Goal: Navigation & Orientation: Understand site structure

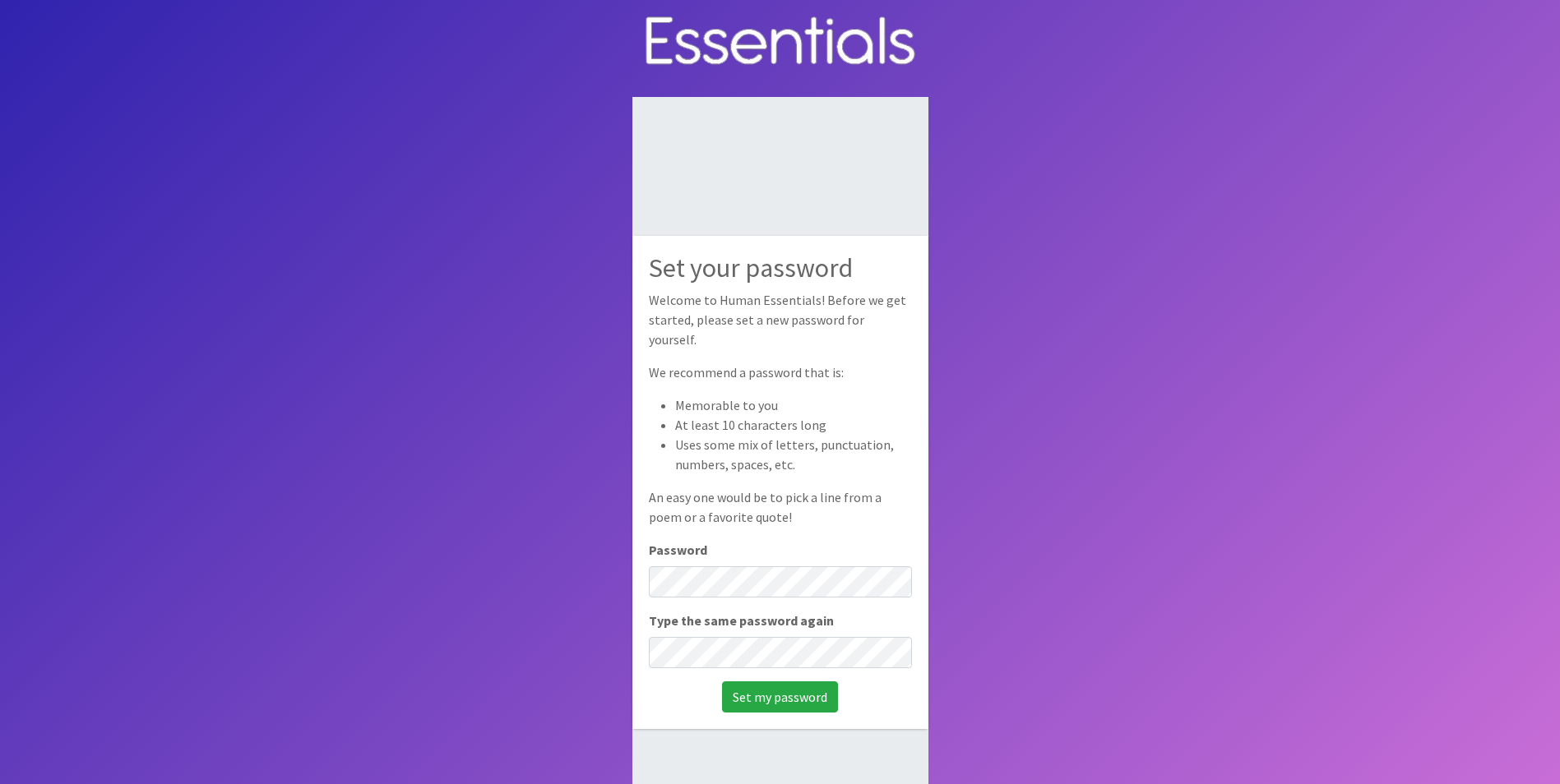
scroll to position [82, 0]
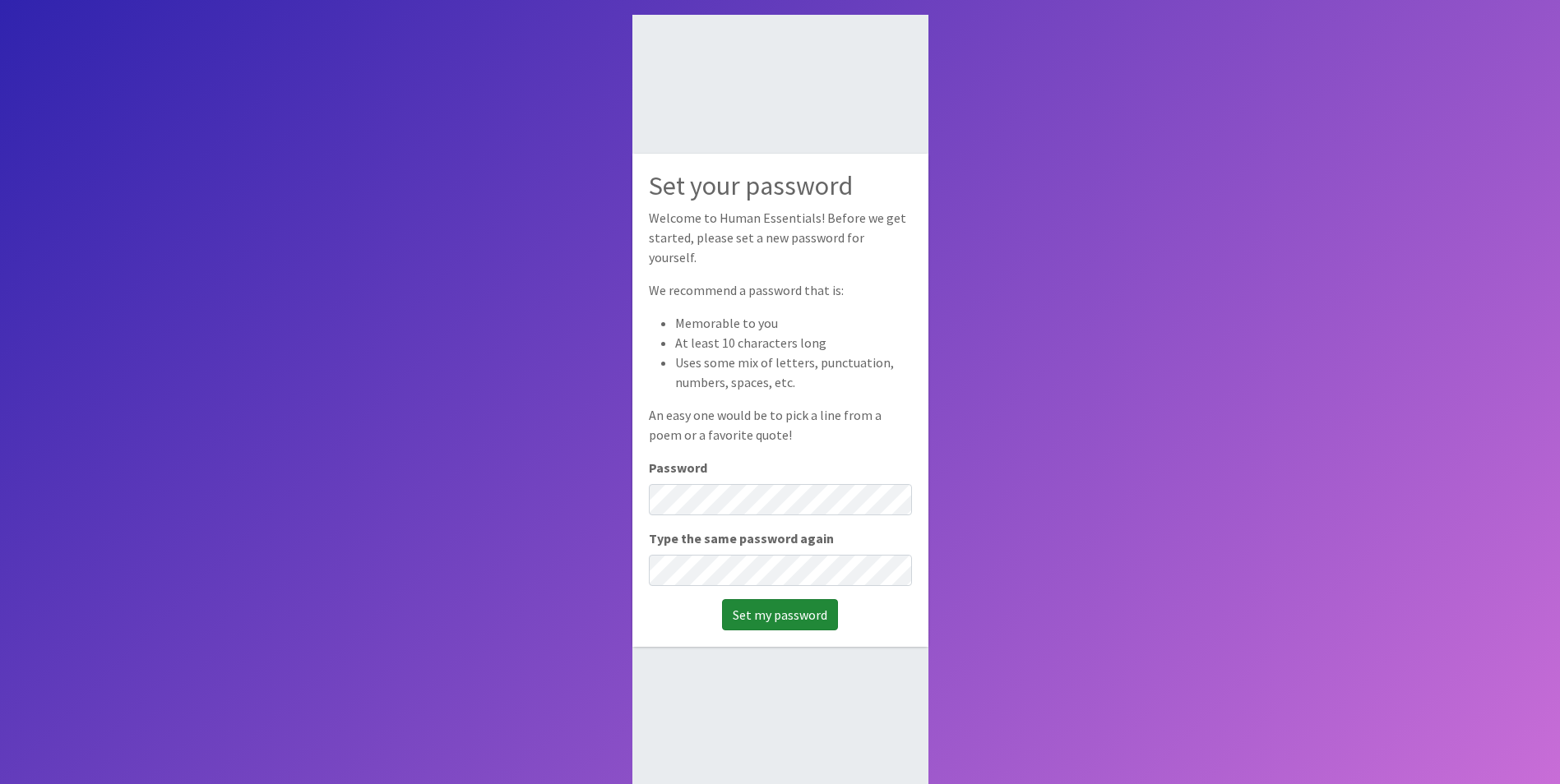
click at [777, 613] on input "Set my password" at bounding box center [780, 614] width 116 height 31
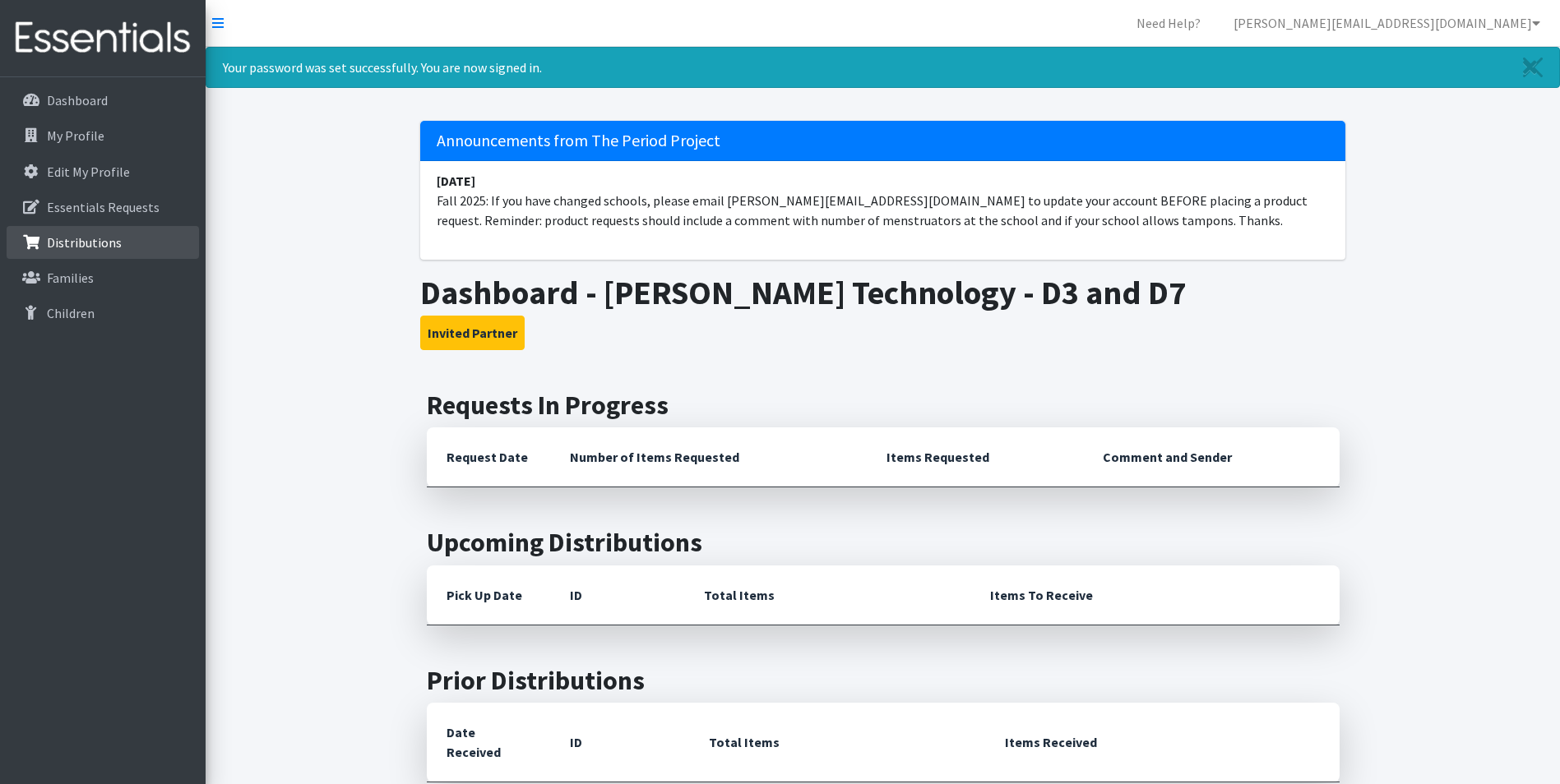
click at [64, 239] on p "Distributions" at bounding box center [84, 243] width 75 height 17
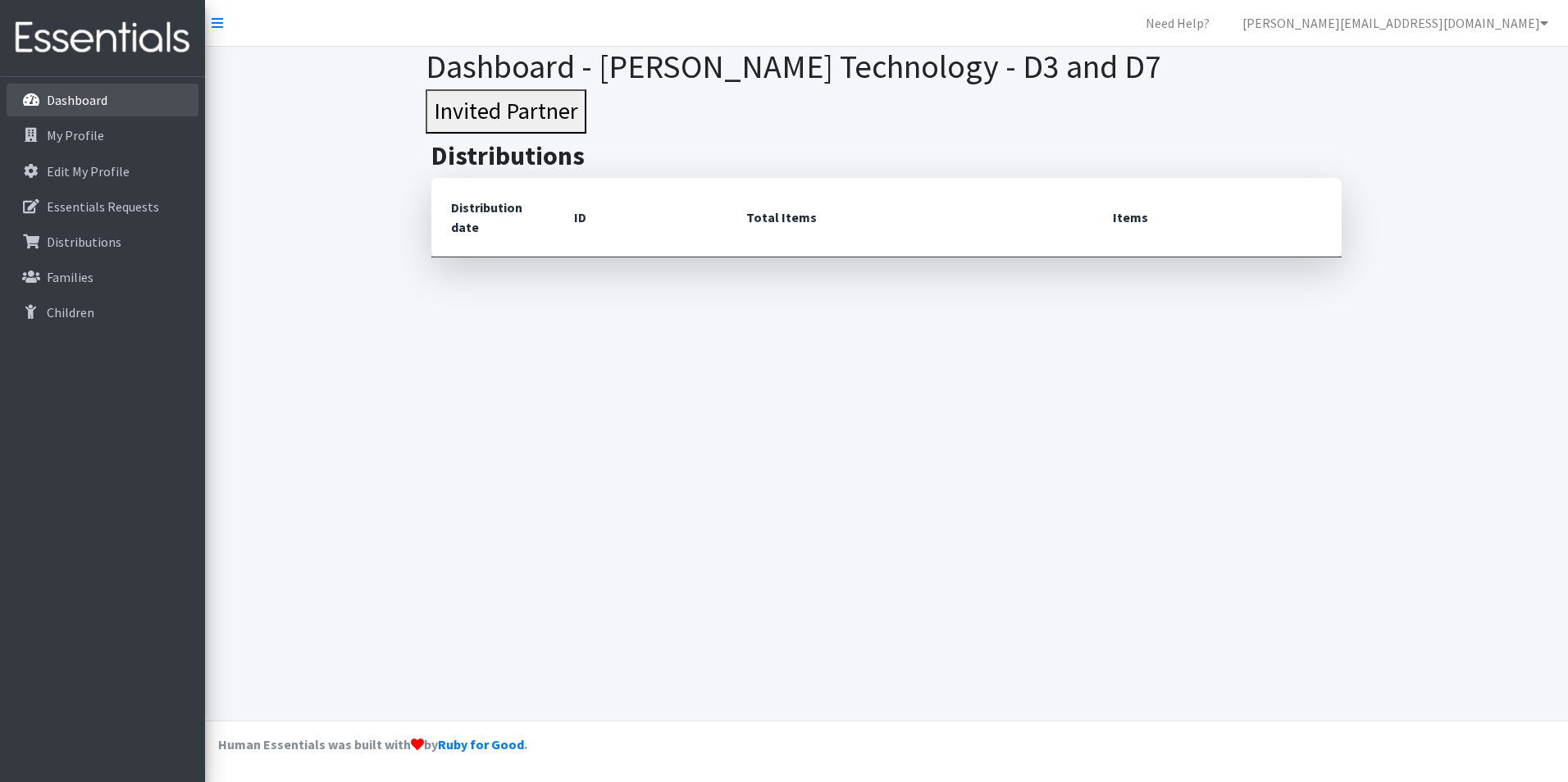
click at [69, 109] on link "Dashboard" at bounding box center [103, 100] width 192 height 33
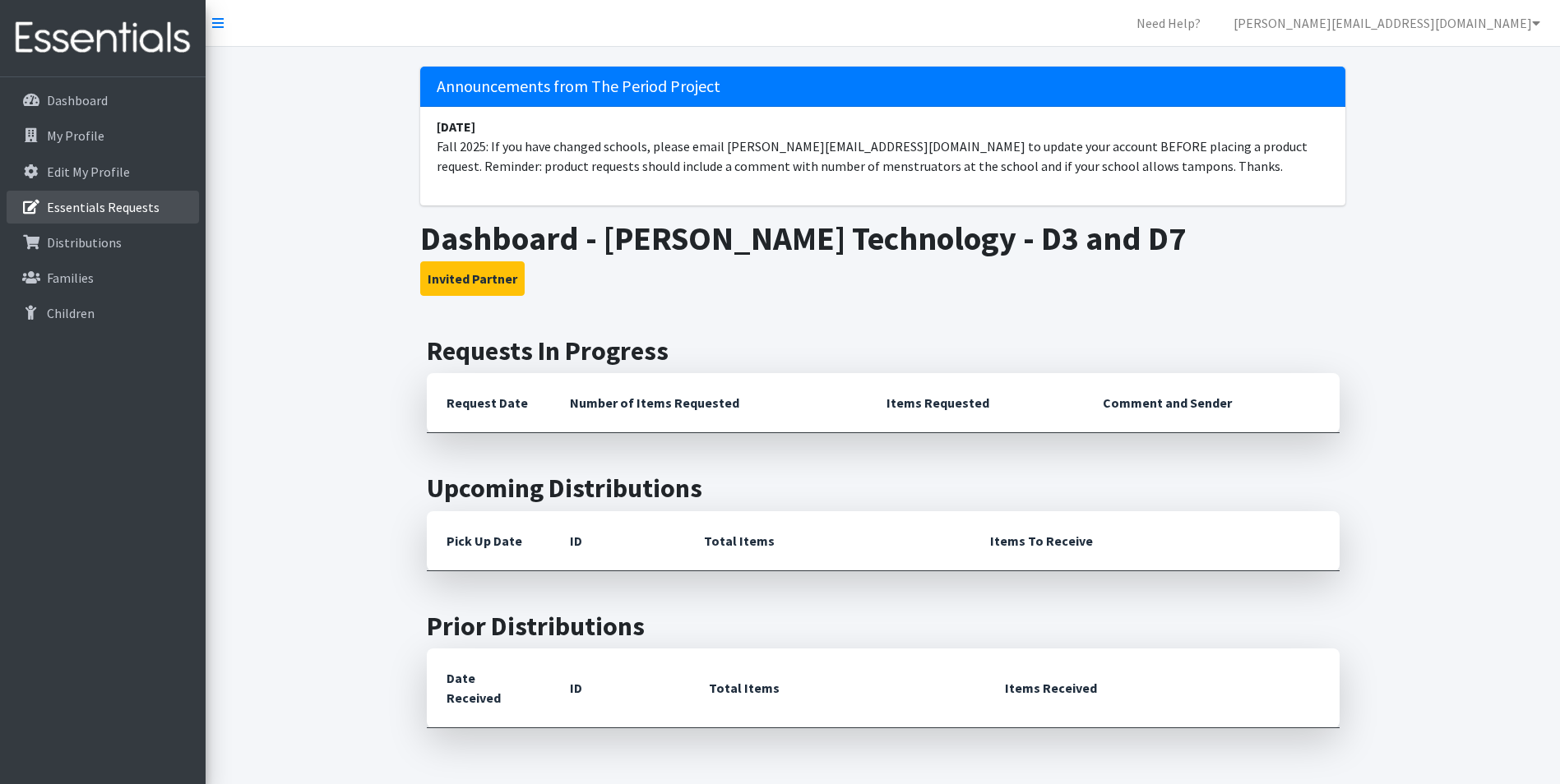
click at [76, 215] on link "Essentials Requests" at bounding box center [103, 207] width 193 height 33
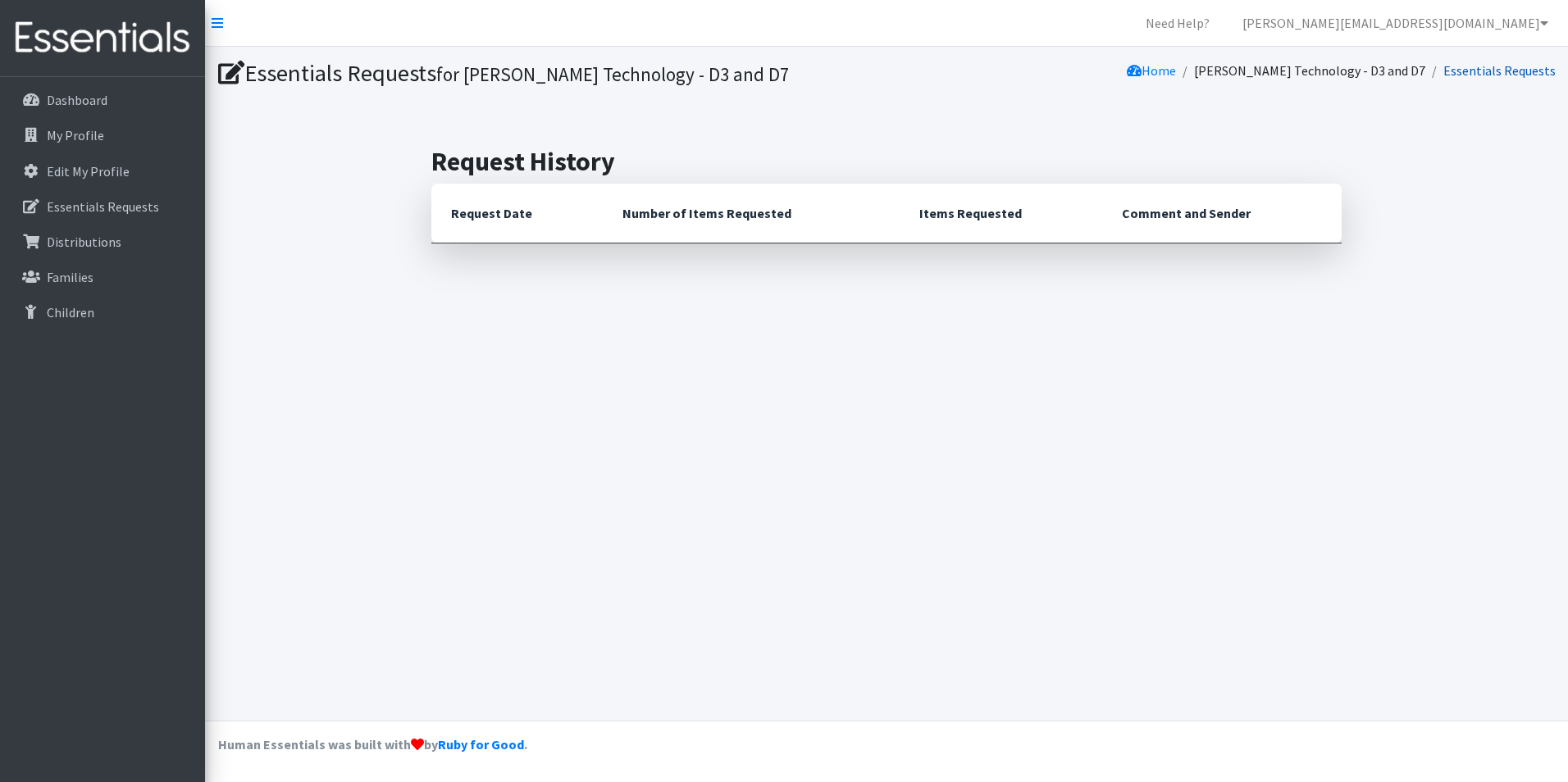
click at [1483, 70] on link "Essentials Requests" at bounding box center [1499, 71] width 113 height 17
click at [404, 735] on footer "Human Essentials was built with by Ruby for Good ." at bounding box center [887, 751] width 1363 height 62
click at [398, 751] on strong "Human Essentials was built with by Ruby for Good ." at bounding box center [373, 745] width 309 height 17
click at [68, 96] on p "Dashboard" at bounding box center [76, 101] width 61 height 17
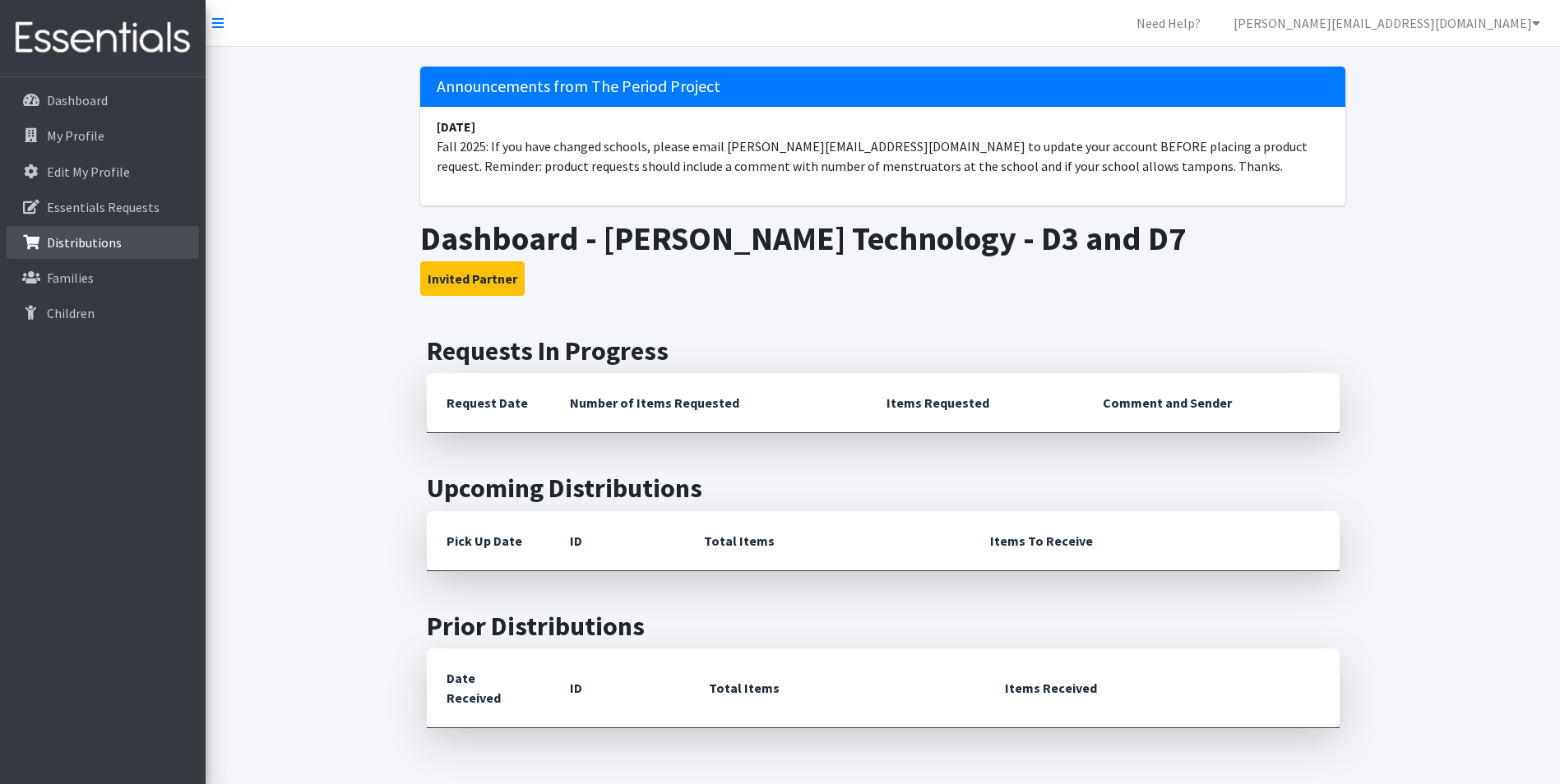
click at [145, 250] on link "Distributions" at bounding box center [103, 242] width 193 height 33
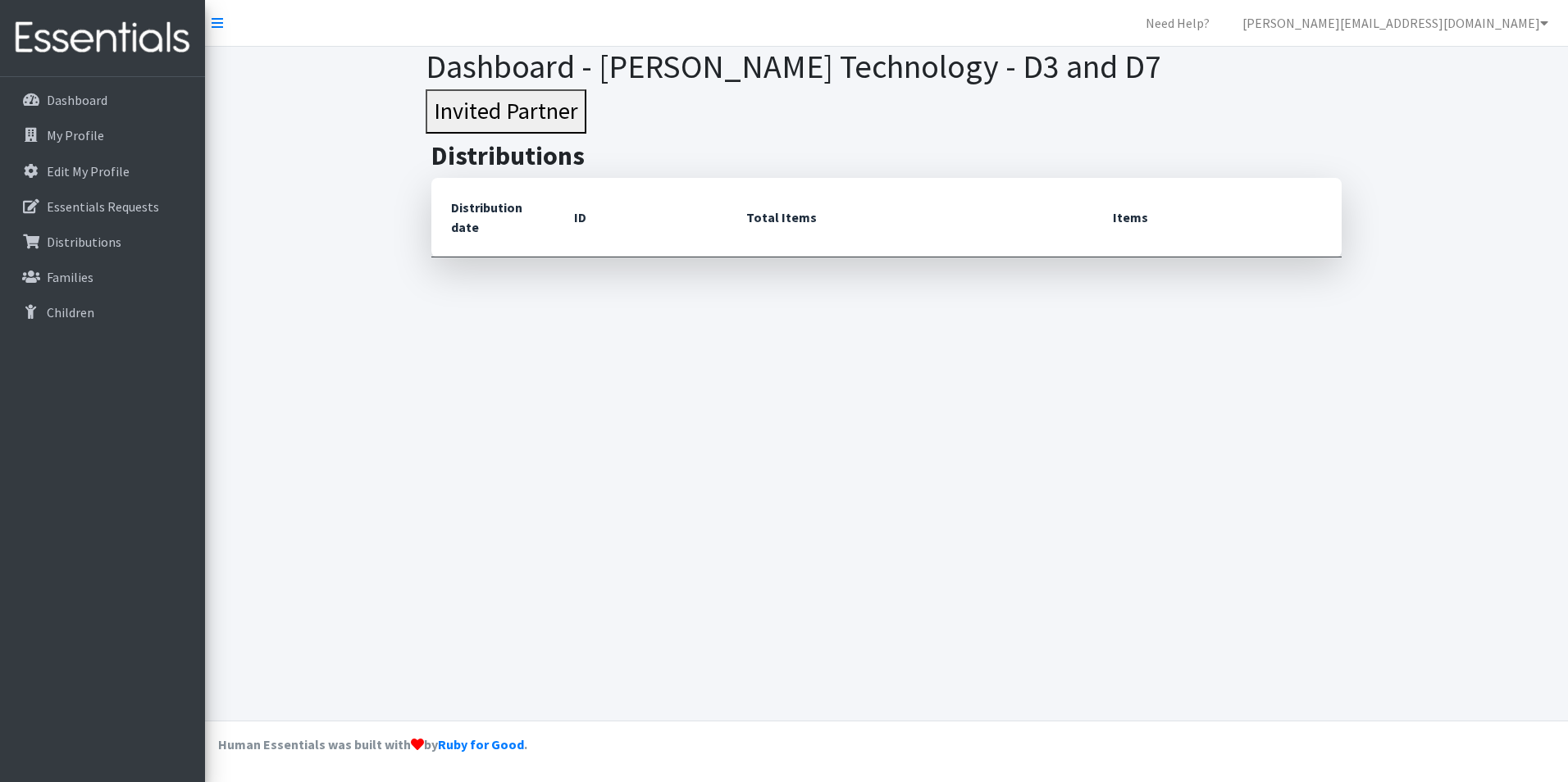
click at [501, 208] on th "Distribution date" at bounding box center [493, 217] width 123 height 79
click at [534, 118] on button "Invited Partner" at bounding box center [506, 111] width 160 height 44
click at [210, 20] on nav "Need Help? [EMAIL_ADDRESS][DOMAIN_NAME] Organization Settings My Co-Workers My …" at bounding box center [887, 23] width 1363 height 47
click at [214, 21] on icon at bounding box center [217, 23] width 11 height 13
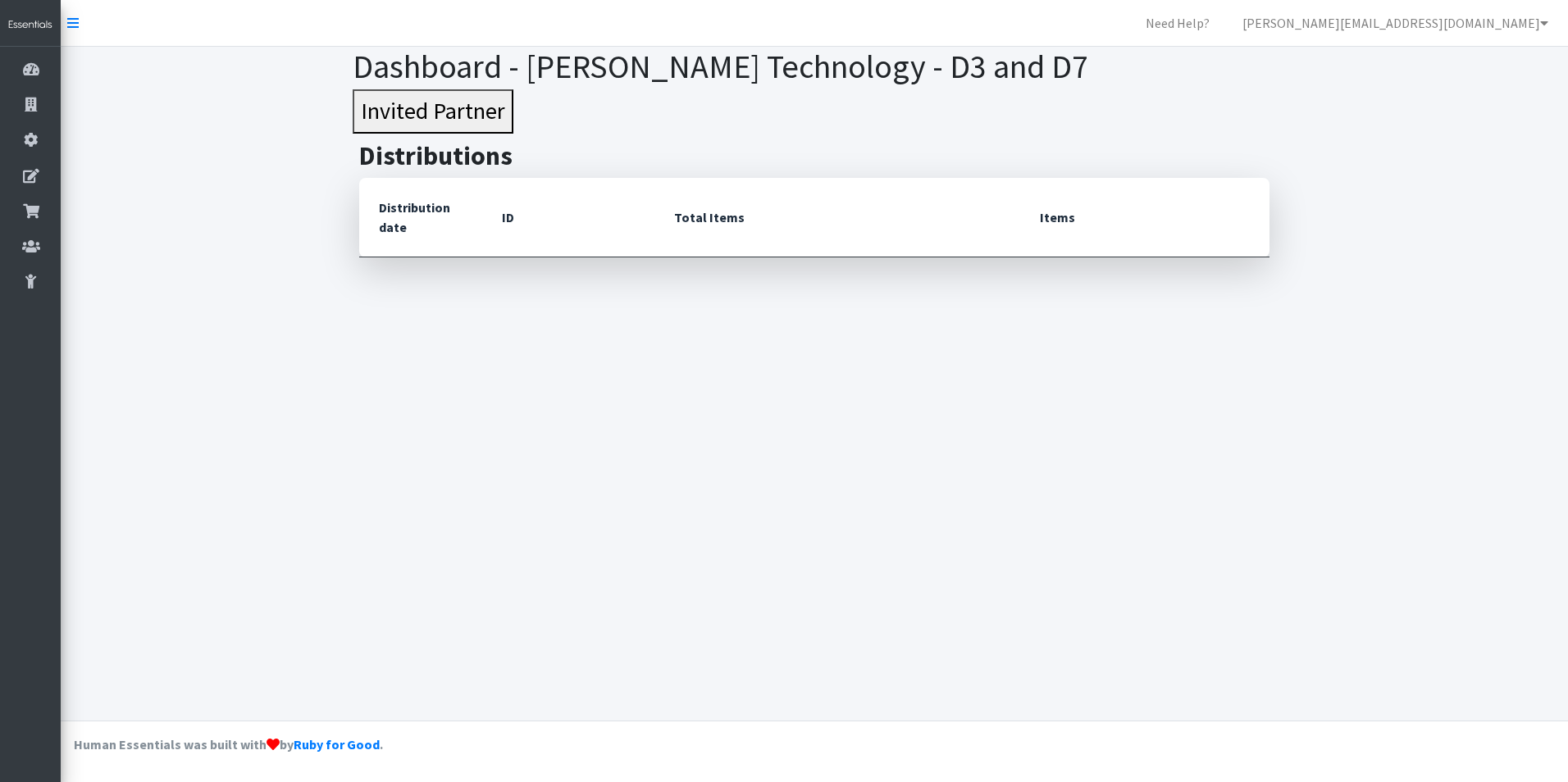
click at [214, 22] on nav "Need Help? [EMAIL_ADDRESS][DOMAIN_NAME] Organization Settings My Co-Workers My …" at bounding box center [814, 23] width 1507 height 47
click at [80, 12] on nav "Need Help? [EMAIL_ADDRESS][DOMAIN_NAME] Organization Settings My Co-Workers My …" at bounding box center [814, 23] width 1507 height 47
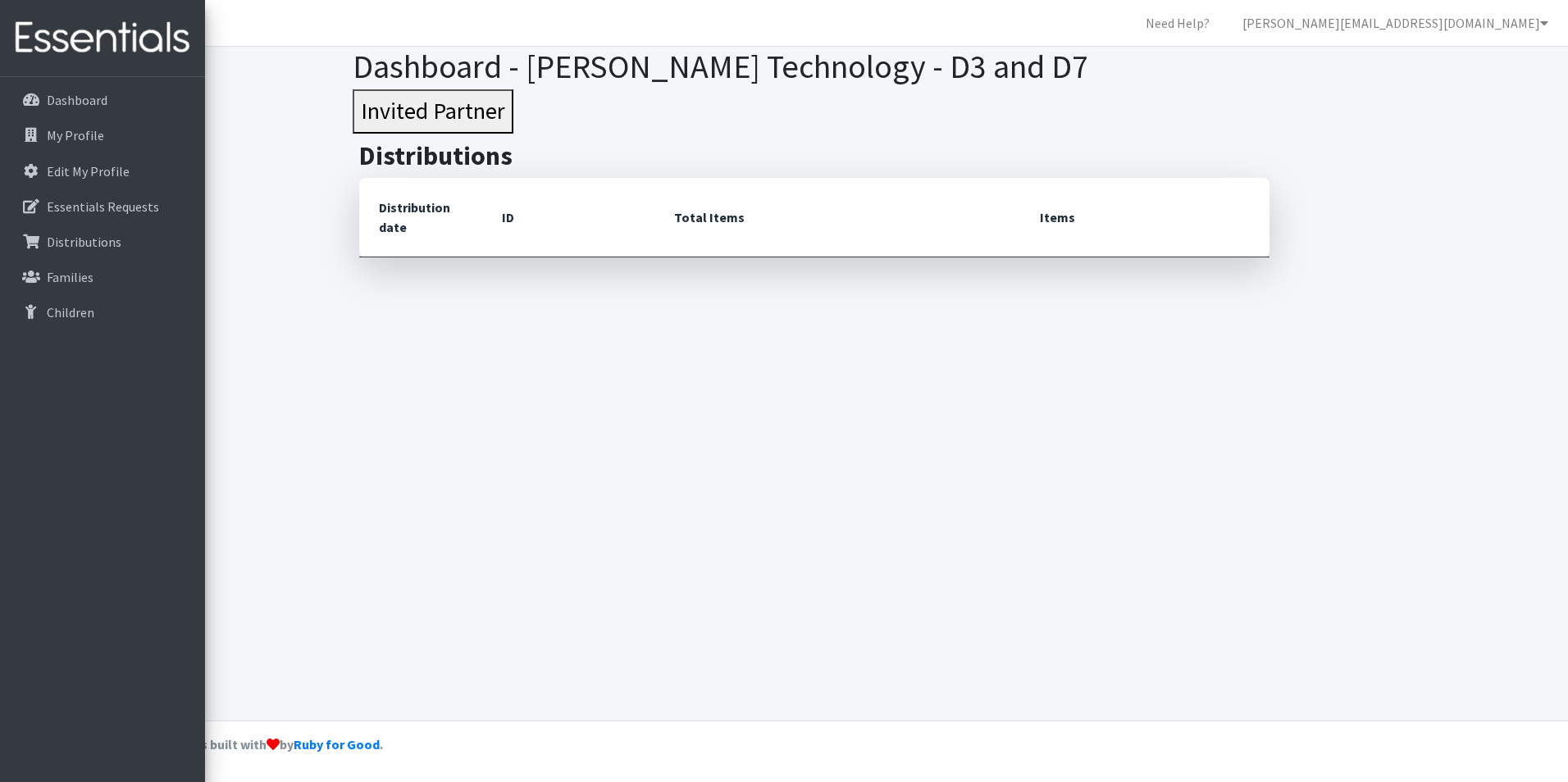
click at [74, 24] on icon at bounding box center [73, 23] width 11 height 13
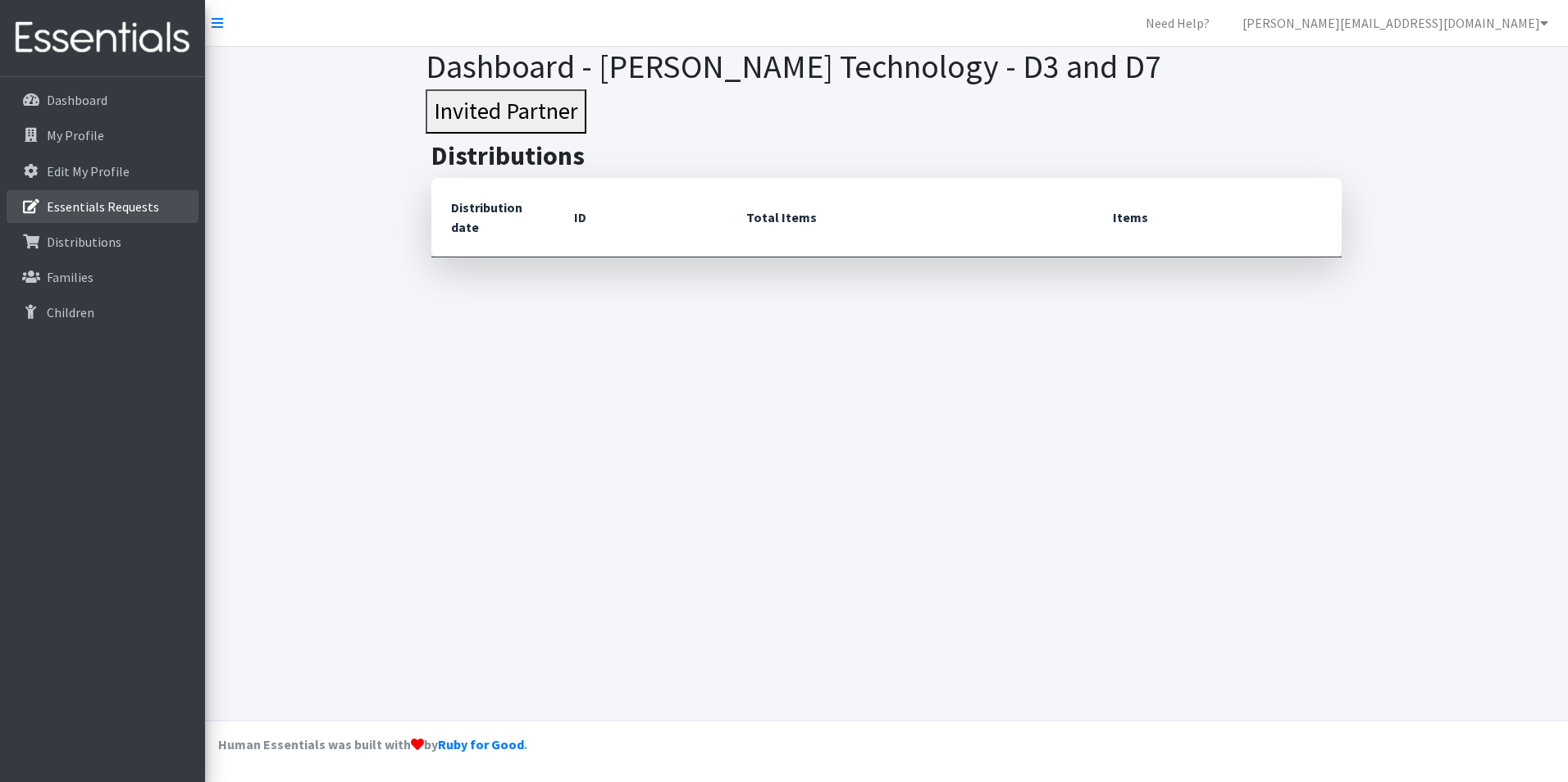
click at [92, 211] on p "Essentials Requests" at bounding box center [103, 207] width 113 height 17
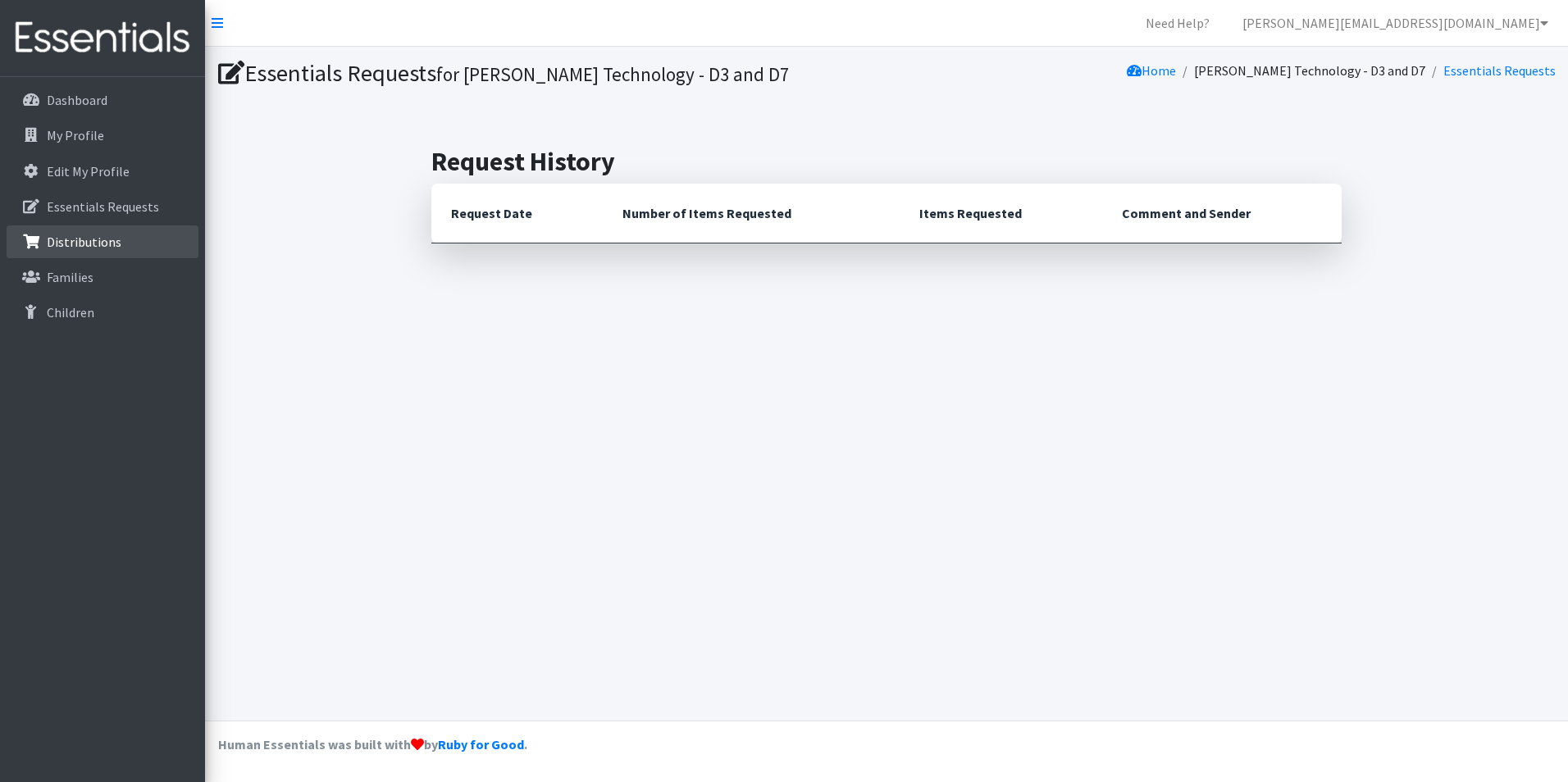
click at [56, 230] on link "Distributions" at bounding box center [103, 241] width 192 height 33
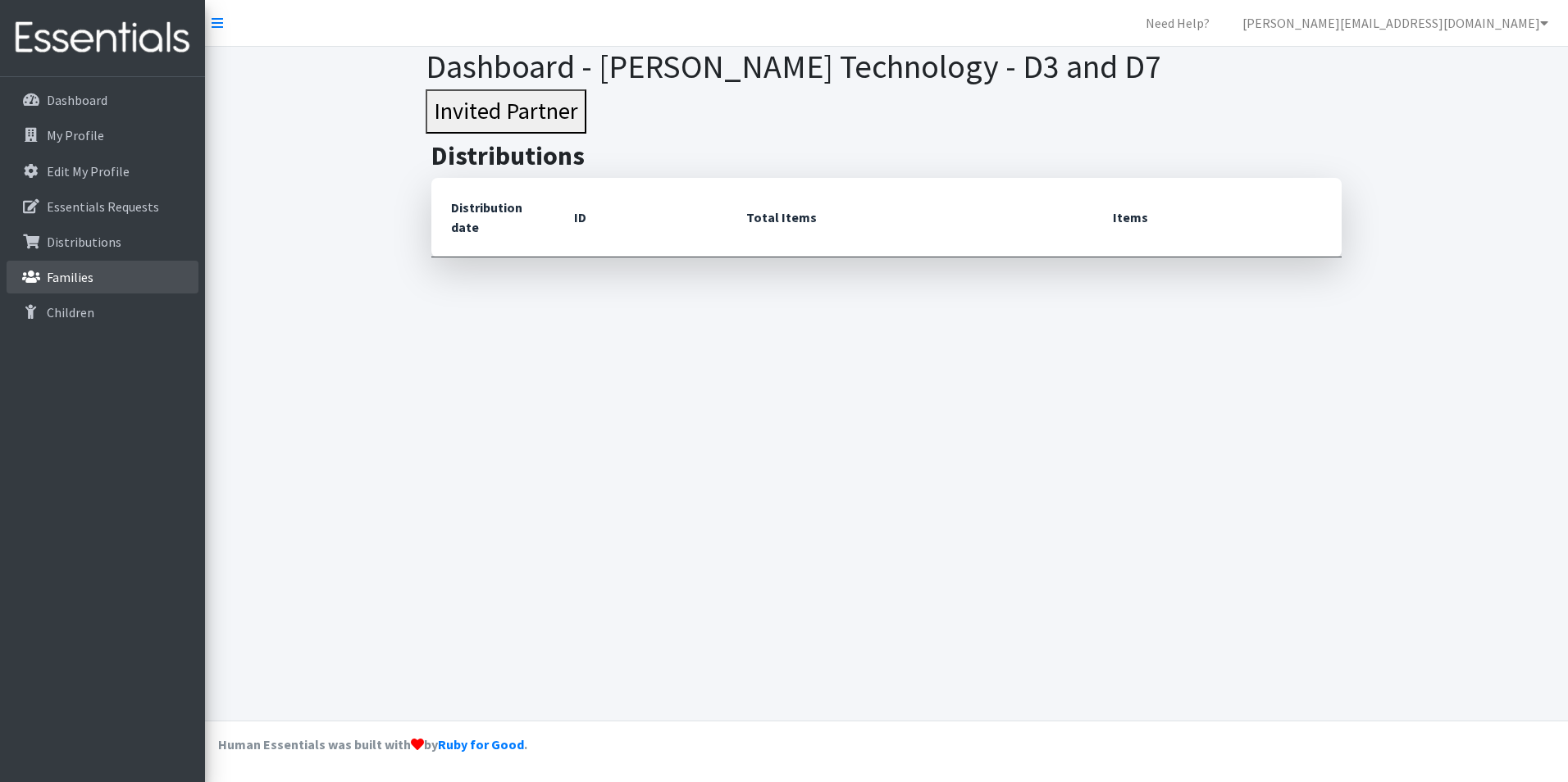
click at [44, 268] on link "Families" at bounding box center [103, 277] width 192 height 33
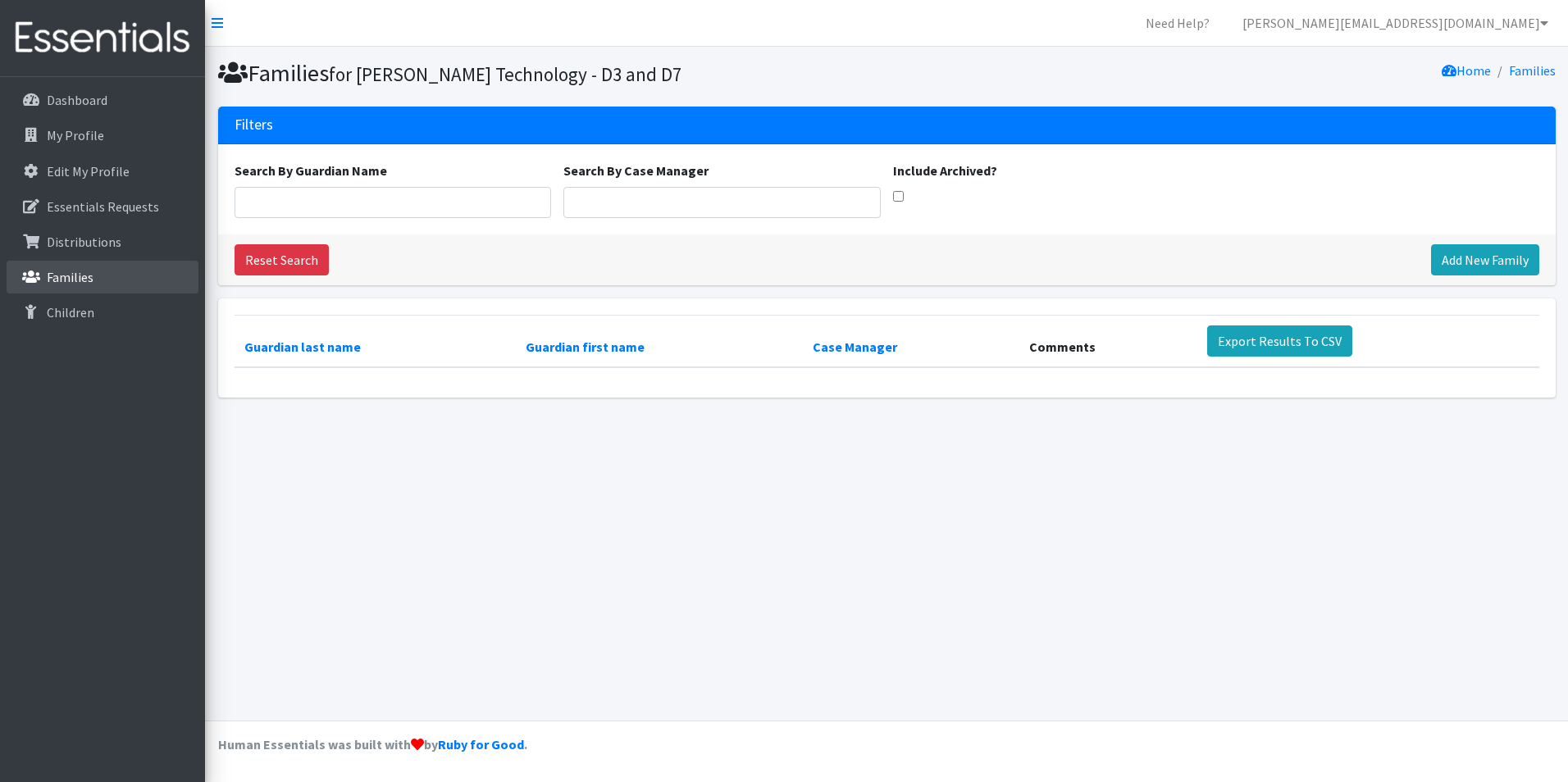
click at [106, 280] on link "Families" at bounding box center [103, 277] width 192 height 33
click at [123, 308] on link "Children" at bounding box center [103, 312] width 192 height 33
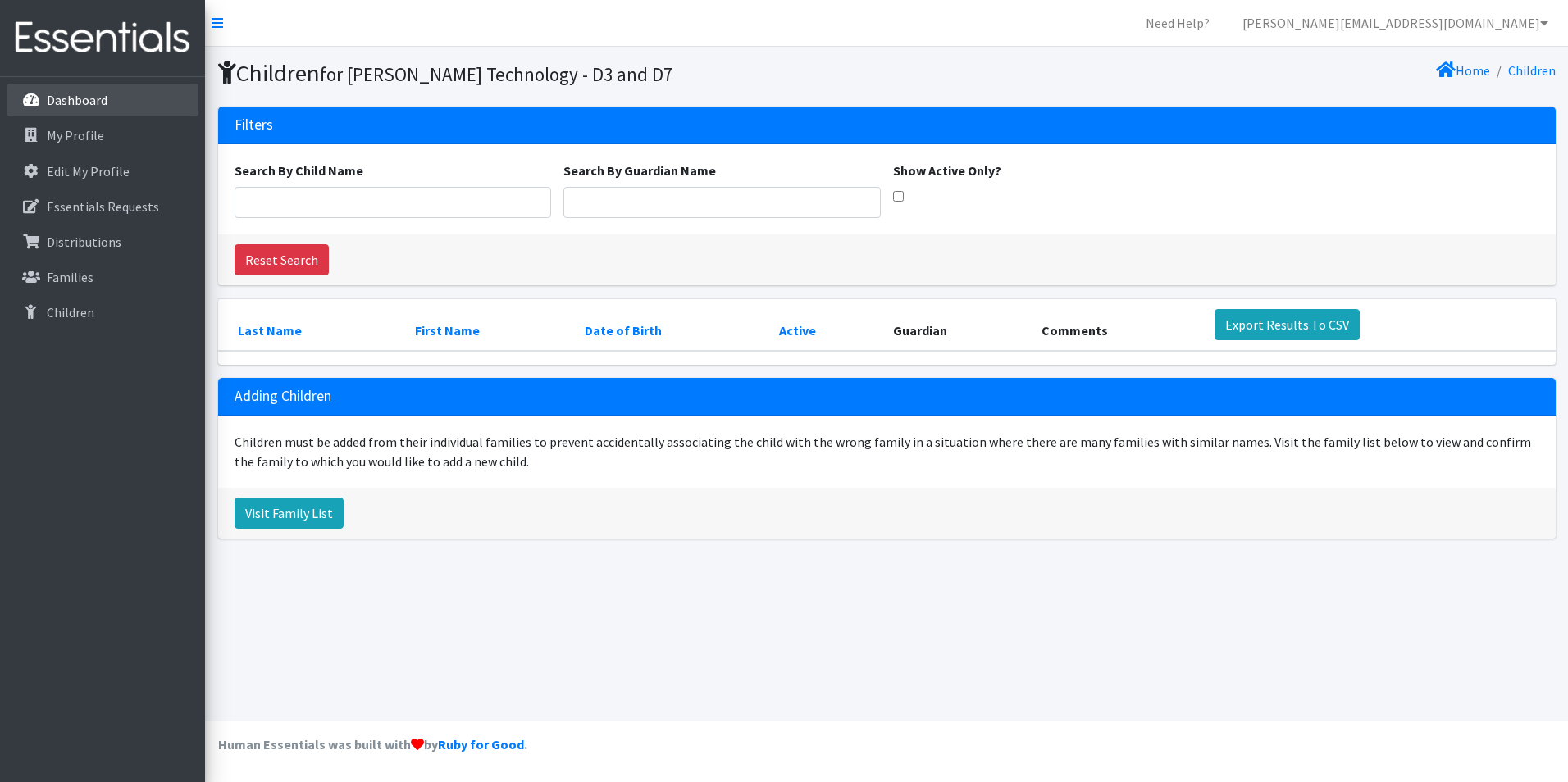
click at [78, 103] on p "Dashboard" at bounding box center [76, 101] width 61 height 17
